Goal: Task Accomplishment & Management: Complete application form

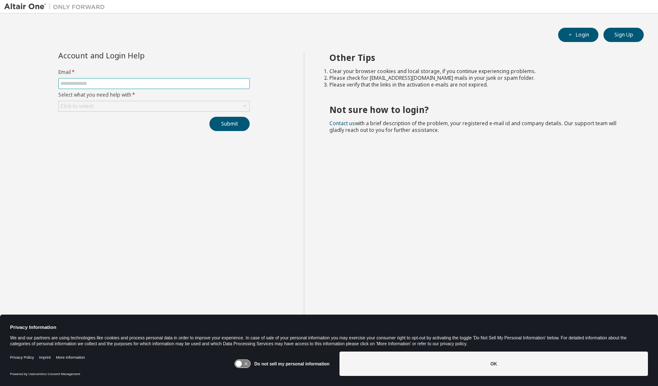
click at [179, 84] on input "text" at bounding box center [153, 83] width 187 height 7
type input "**********"
click at [180, 105] on div "Click to select" at bounding box center [154, 106] width 191 height 10
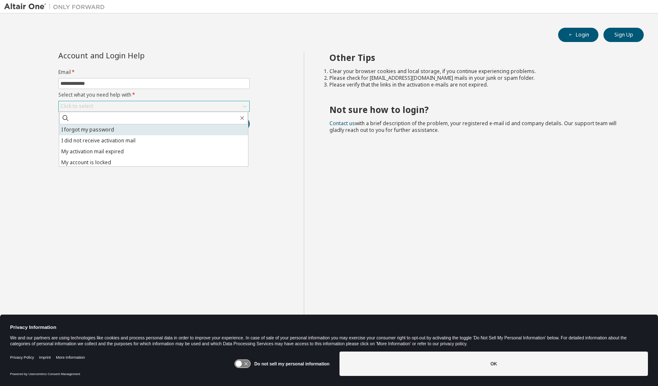
click at [159, 124] on li "I forgot my password" at bounding box center [153, 129] width 189 height 11
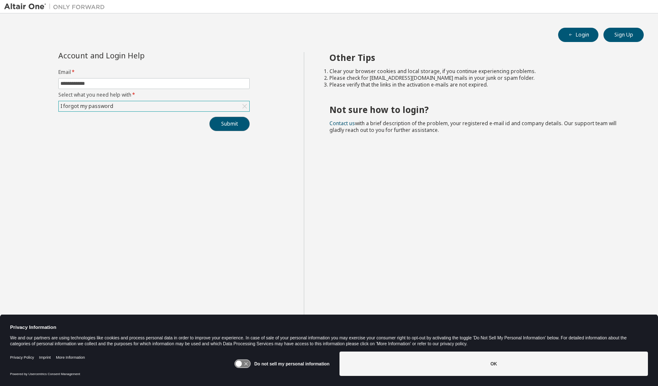
click at [227, 126] on button "Submit" at bounding box center [229, 124] width 40 height 14
click at [169, 142] on div "**********" at bounding box center [154, 199] width 300 height 295
click at [227, 124] on button "Submit" at bounding box center [229, 124] width 40 height 14
click at [234, 105] on div "I forgot my password" at bounding box center [154, 106] width 191 height 10
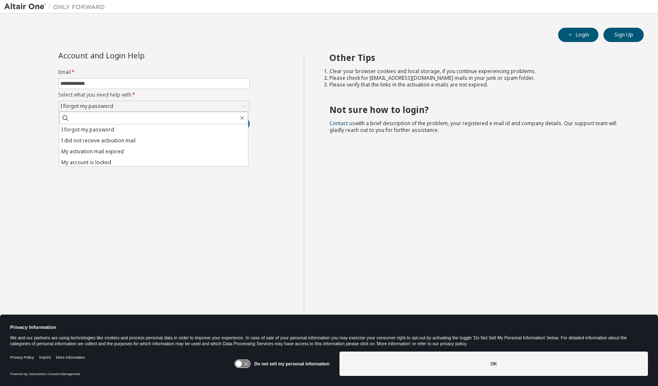
click at [262, 121] on div "**********" at bounding box center [154, 199] width 300 height 295
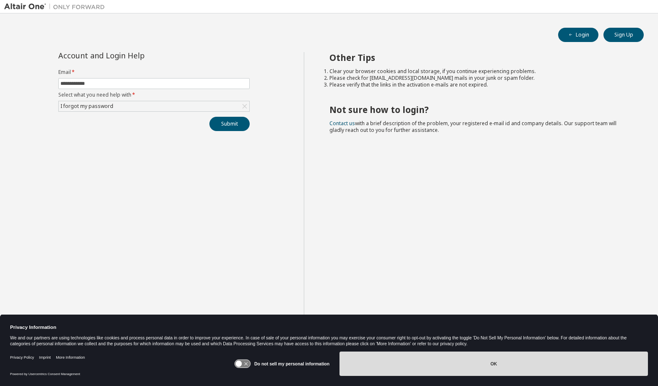
drag, startPoint x: 414, startPoint y: 358, endPoint x: 411, endPoint y: 341, distance: 17.0
click at [415, 358] on button "OK" at bounding box center [494, 363] width 308 height 24
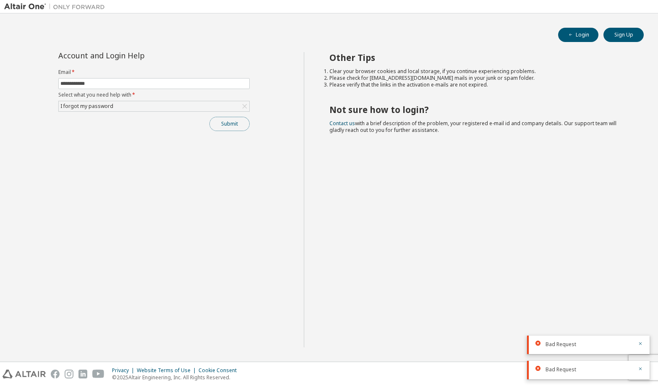
click at [231, 122] on button "Submit" at bounding box center [229, 124] width 40 height 14
click at [216, 102] on div "I forgot my password" at bounding box center [154, 106] width 191 height 10
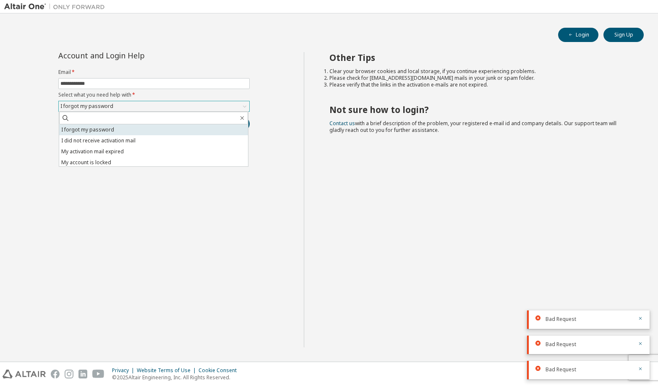
click at [189, 128] on li "I forgot my password" at bounding box center [153, 129] width 189 height 11
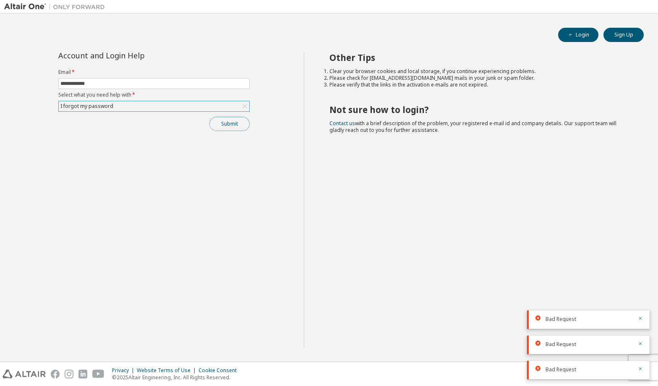
click at [225, 124] on button "Submit" at bounding box center [229, 124] width 40 height 14
click at [246, 103] on icon at bounding box center [245, 106] width 8 height 8
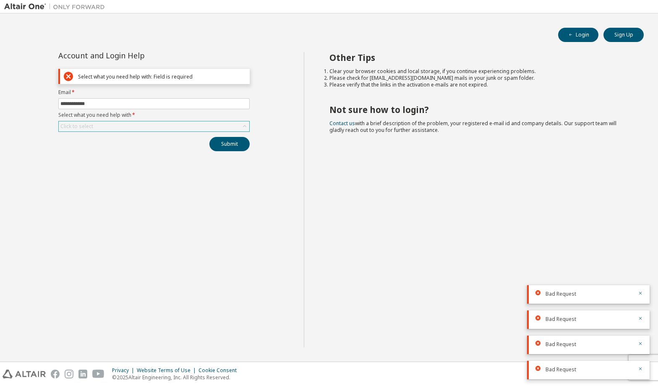
click at [178, 125] on div "Click to select" at bounding box center [154, 126] width 191 height 10
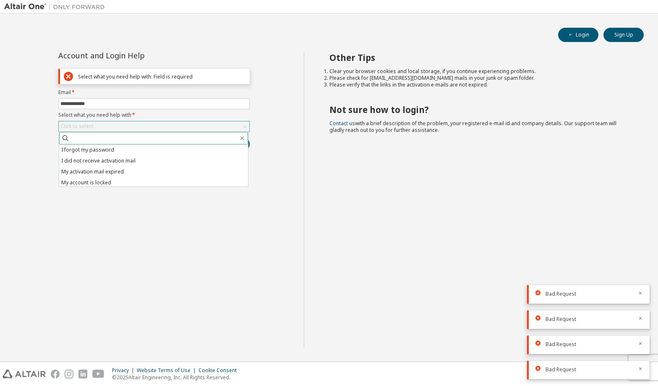
click at [156, 139] on input "text" at bounding box center [154, 138] width 169 height 8
type input "**********"
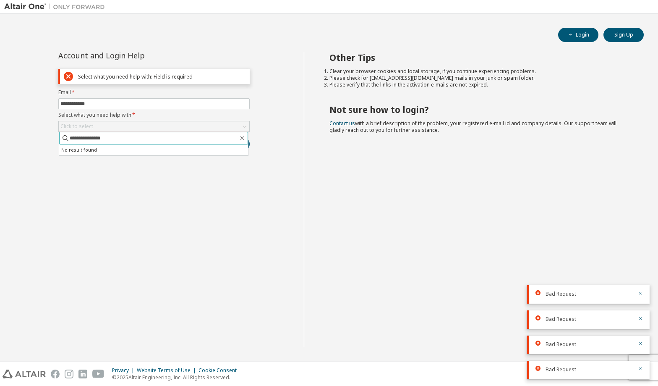
click at [209, 137] on button "Submit" at bounding box center [229, 144] width 40 height 14
click at [224, 145] on button "Submit" at bounding box center [229, 144] width 40 height 14
click at [202, 124] on div "Click to select" at bounding box center [154, 126] width 191 height 10
click at [168, 139] on input "text" at bounding box center [154, 138] width 169 height 8
click at [169, 150] on div "Submit" at bounding box center [153, 144] width 191 height 14
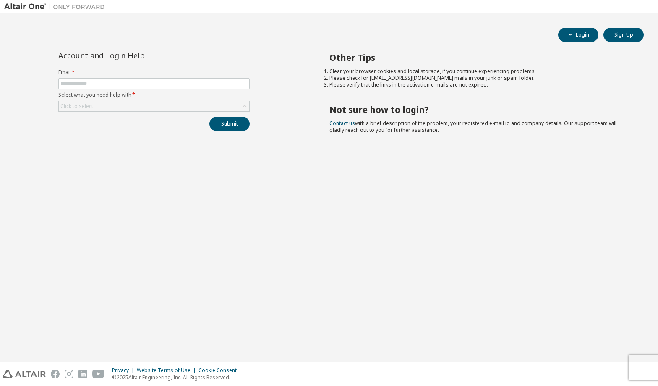
click at [124, 109] on div "Click to select" at bounding box center [154, 106] width 191 height 10
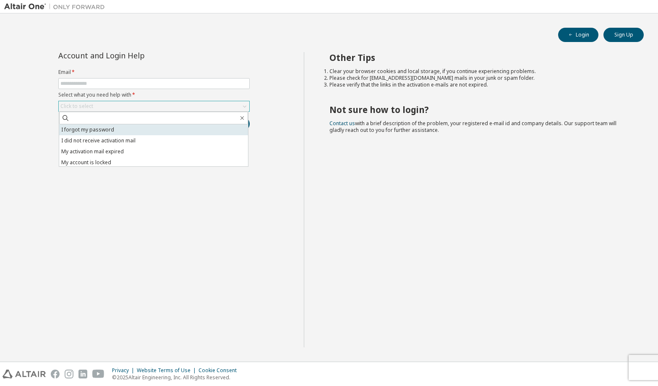
click at [123, 131] on li "I forgot my password" at bounding box center [153, 129] width 189 height 11
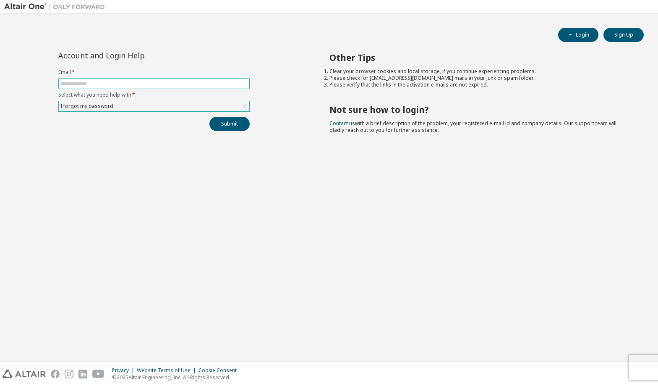
click at [132, 83] on input "text" at bounding box center [153, 83] width 187 height 7
type input "**********"
drag, startPoint x: 217, startPoint y: 128, endPoint x: 222, endPoint y: 131, distance: 6.4
click at [222, 131] on button "Submit" at bounding box center [229, 124] width 40 height 14
